Goal: Information Seeking & Learning: Learn about a topic

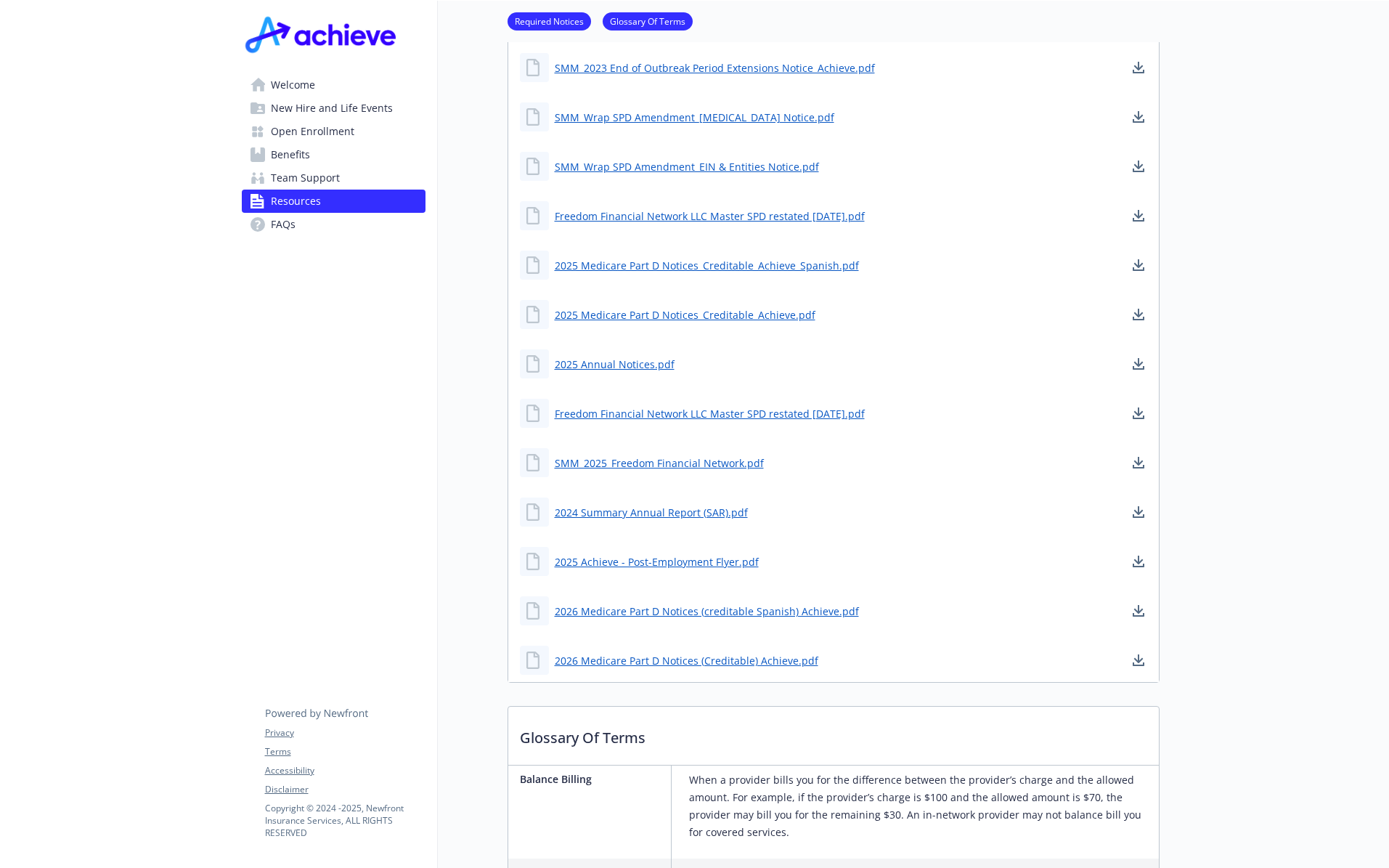
scroll to position [73, 0]
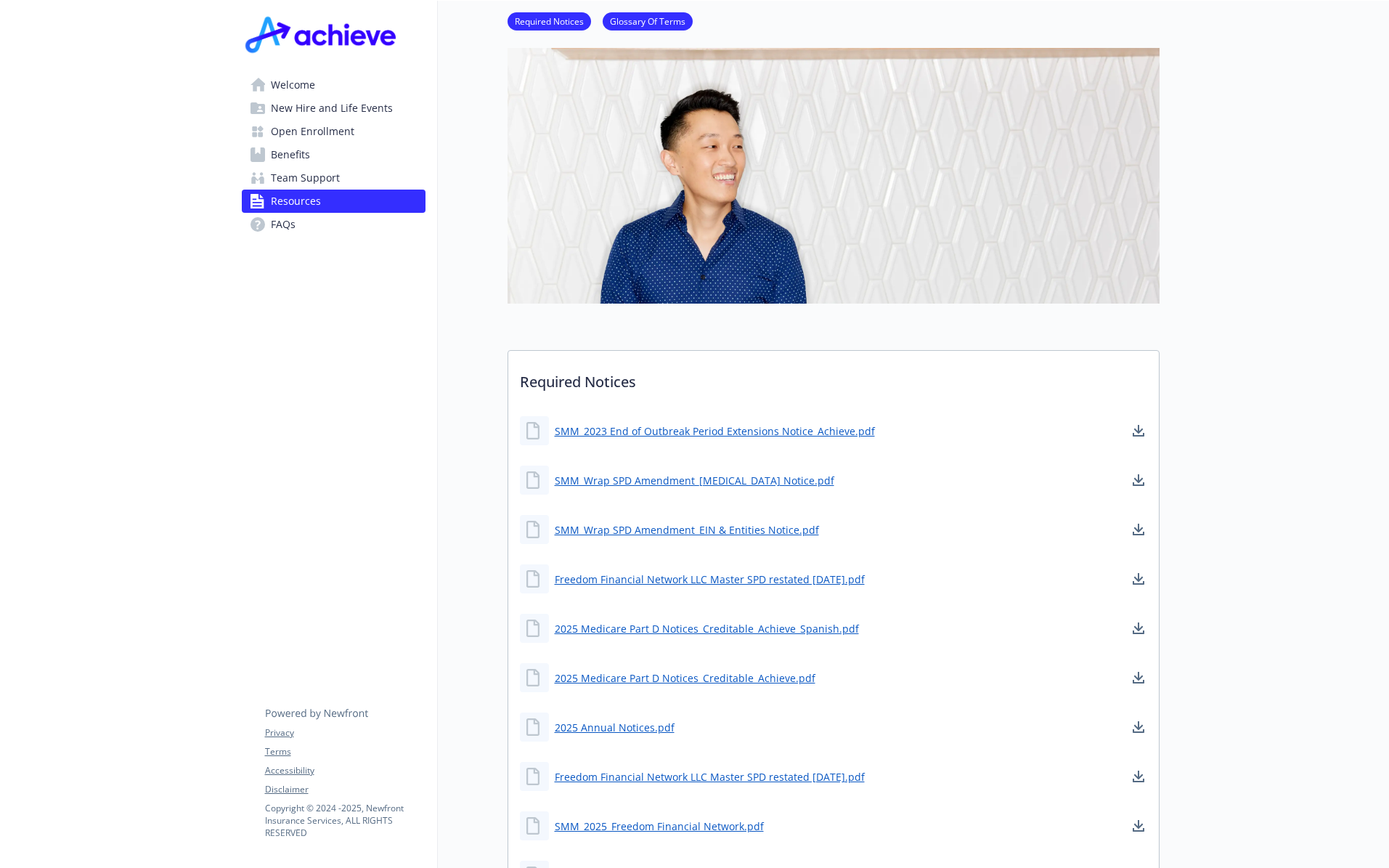
click at [264, 167] on link "Team Support" at bounding box center [333, 178] width 184 height 23
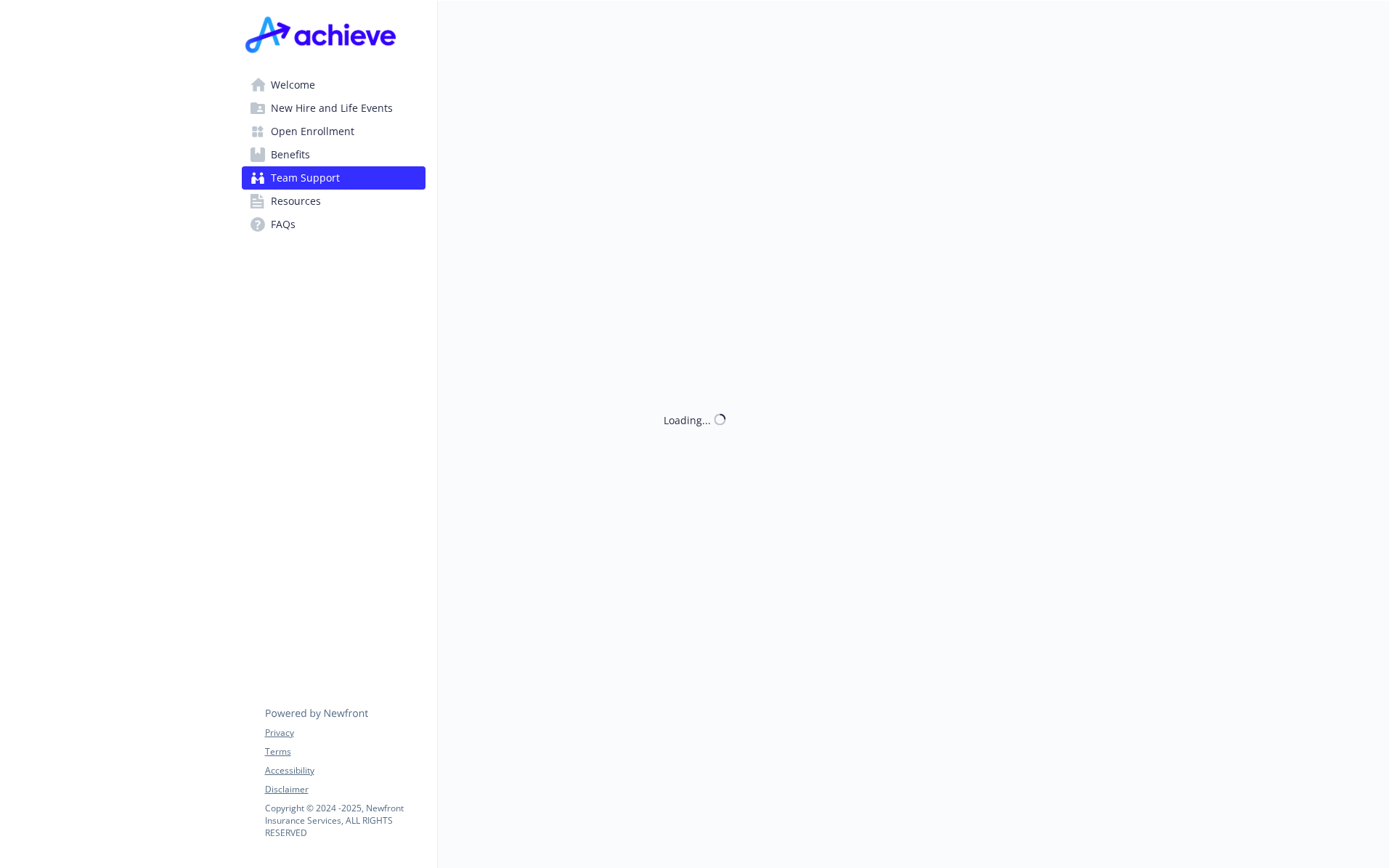
scroll to position [73, 0]
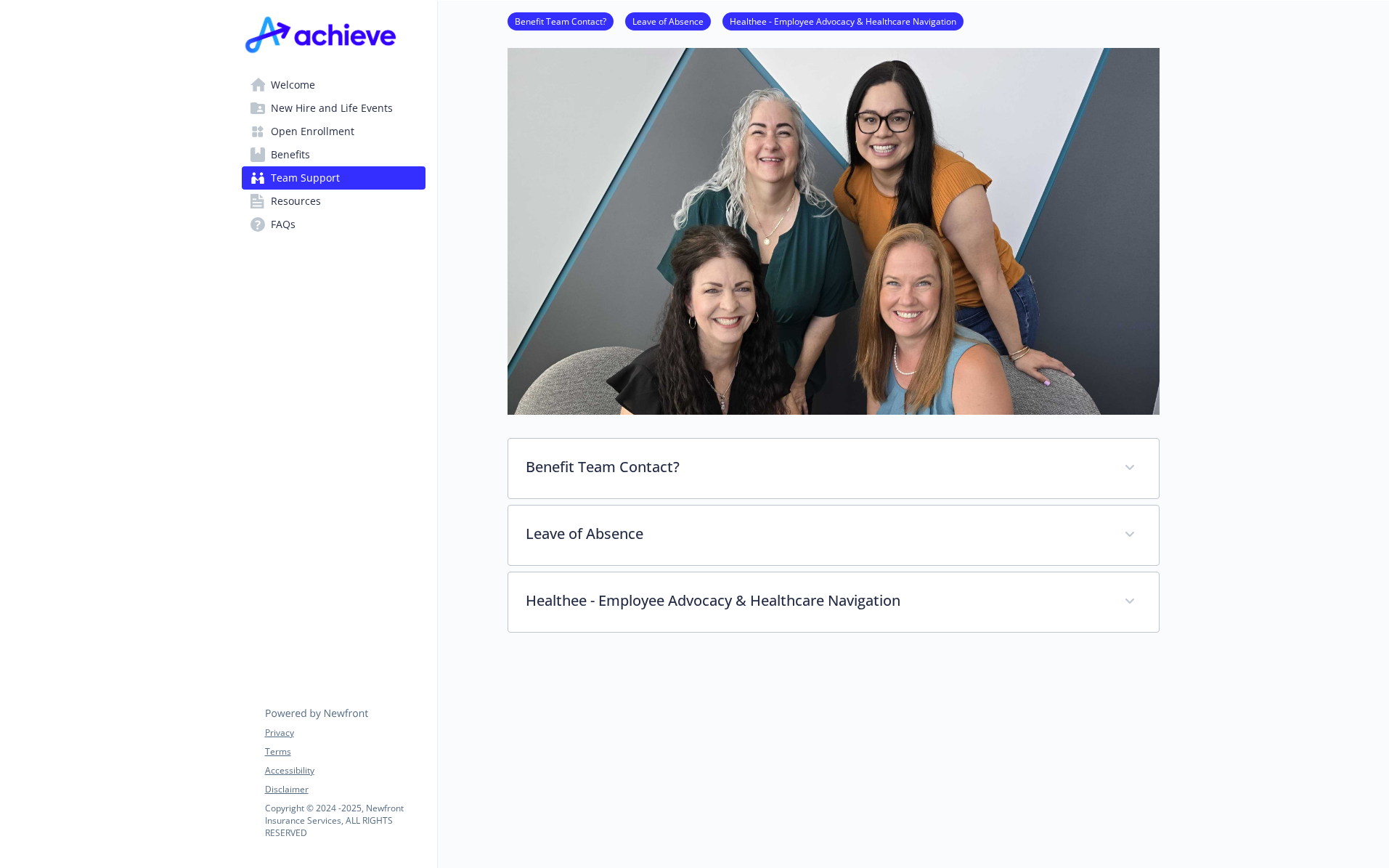
click at [275, 154] on span "Benefits" at bounding box center [291, 155] width 39 height 23
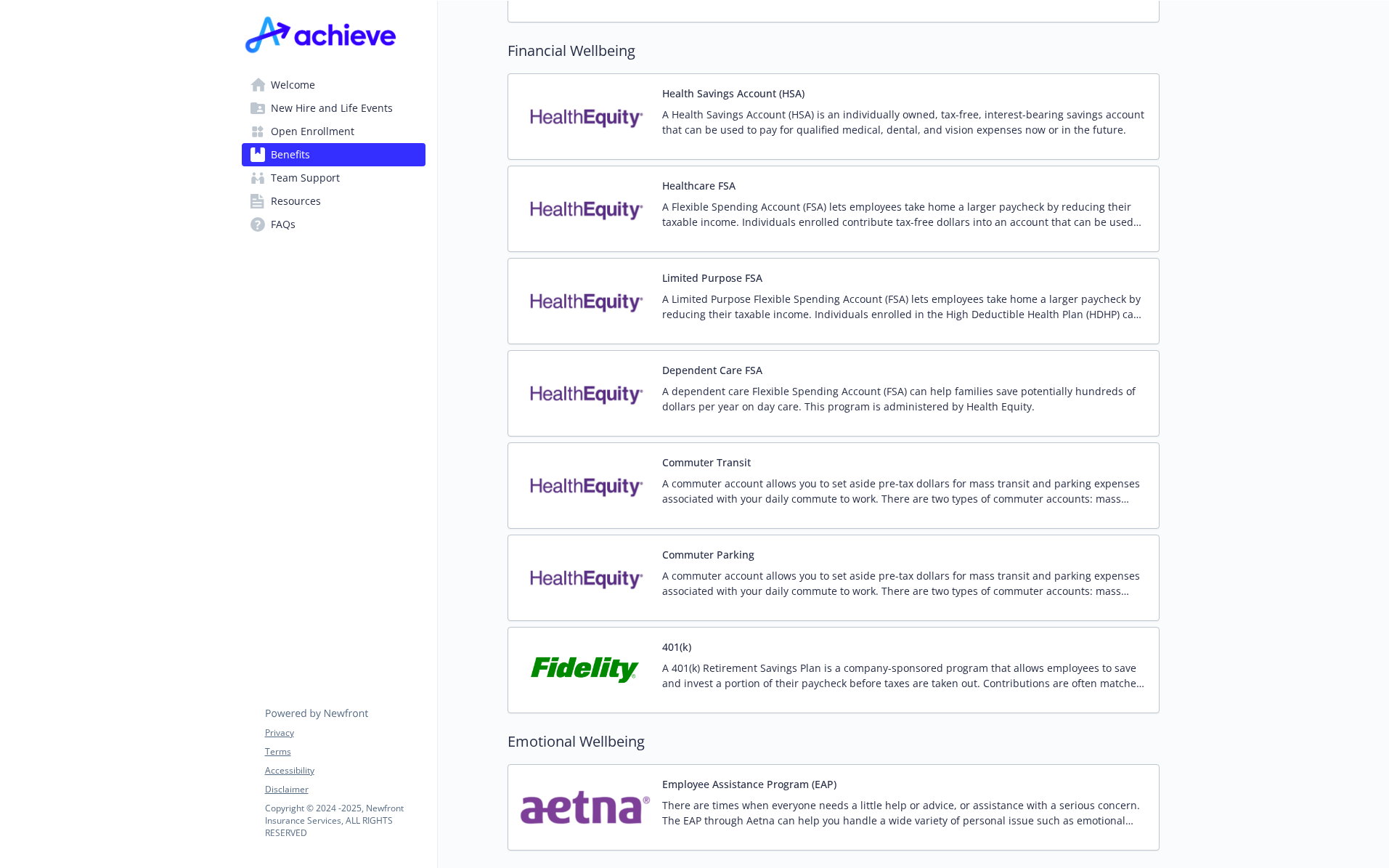
scroll to position [2397, 0]
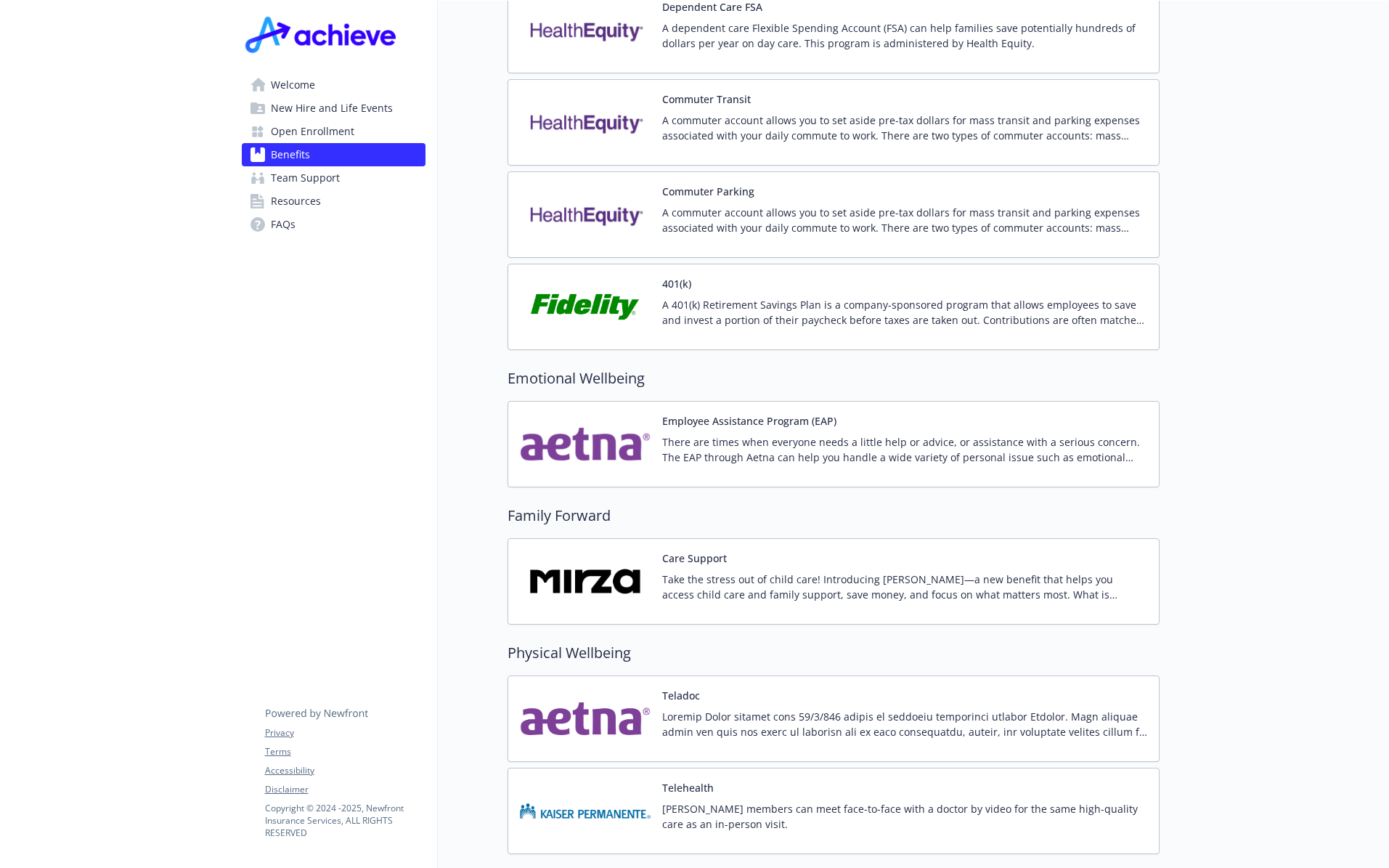
click at [765, 413] on button "Employee Assistance Program (EAP)" at bounding box center [749, 420] width 174 height 15
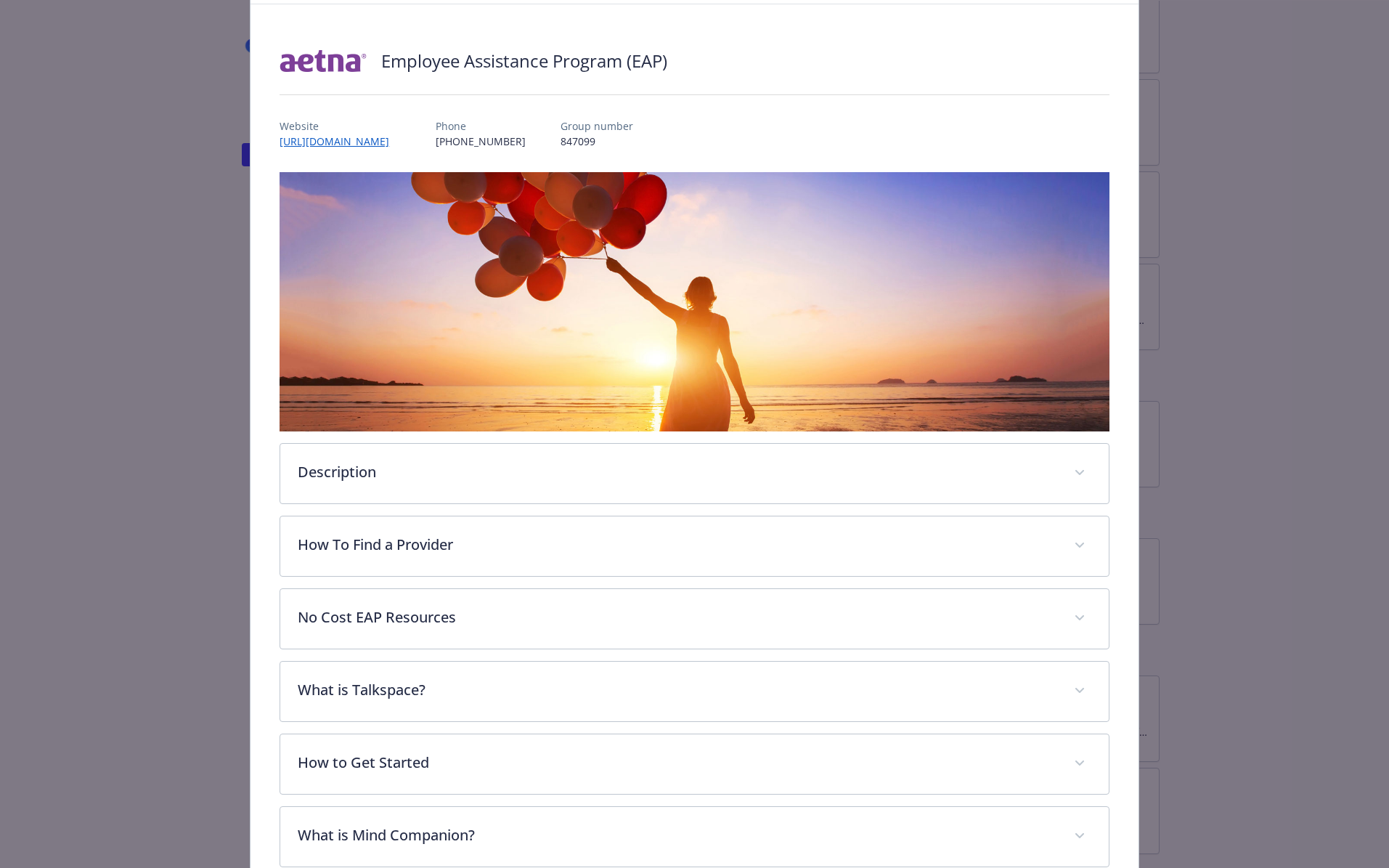
scroll to position [145, 0]
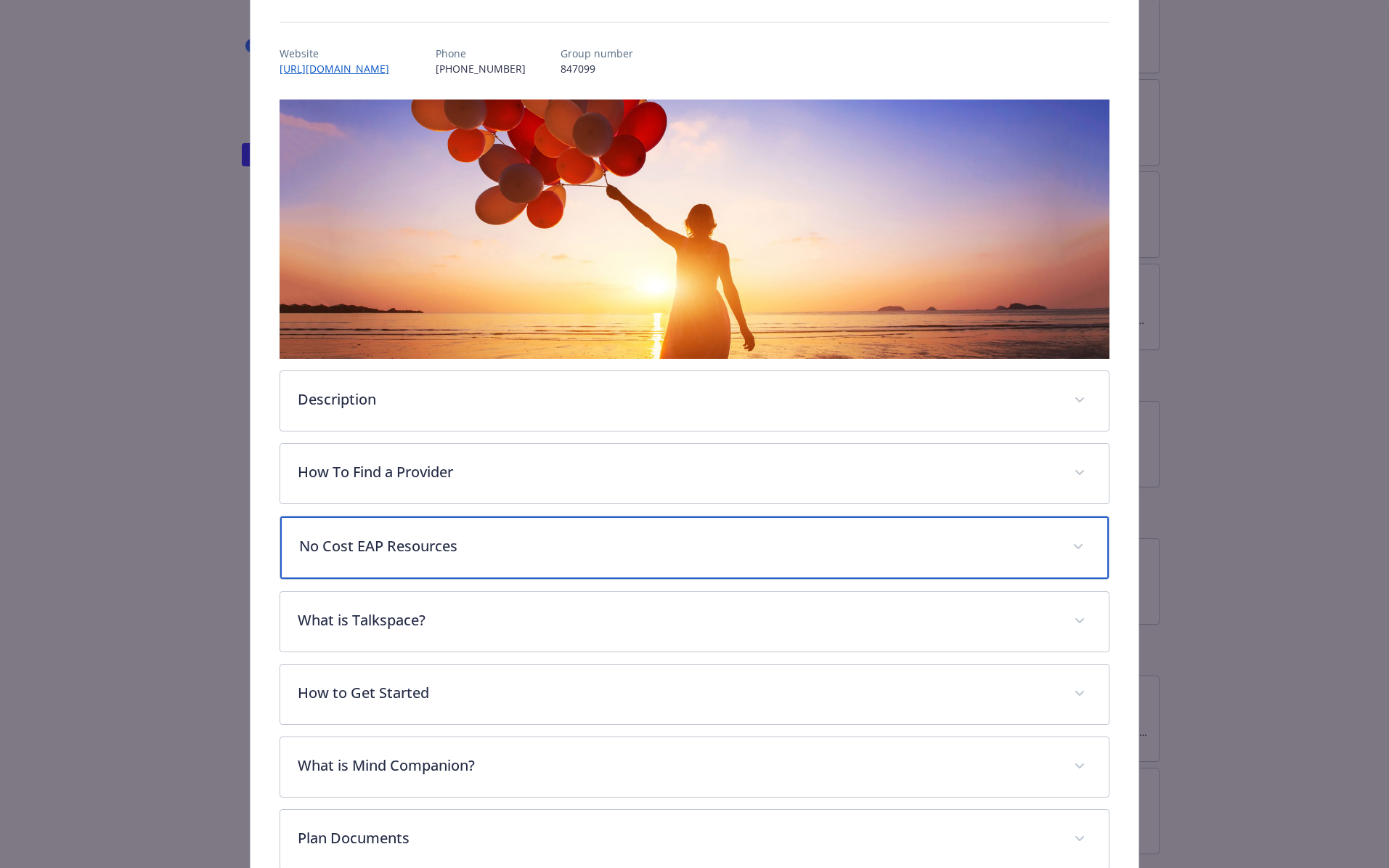
click at [390, 551] on p "No Cost EAP Resources" at bounding box center [677, 546] width 755 height 22
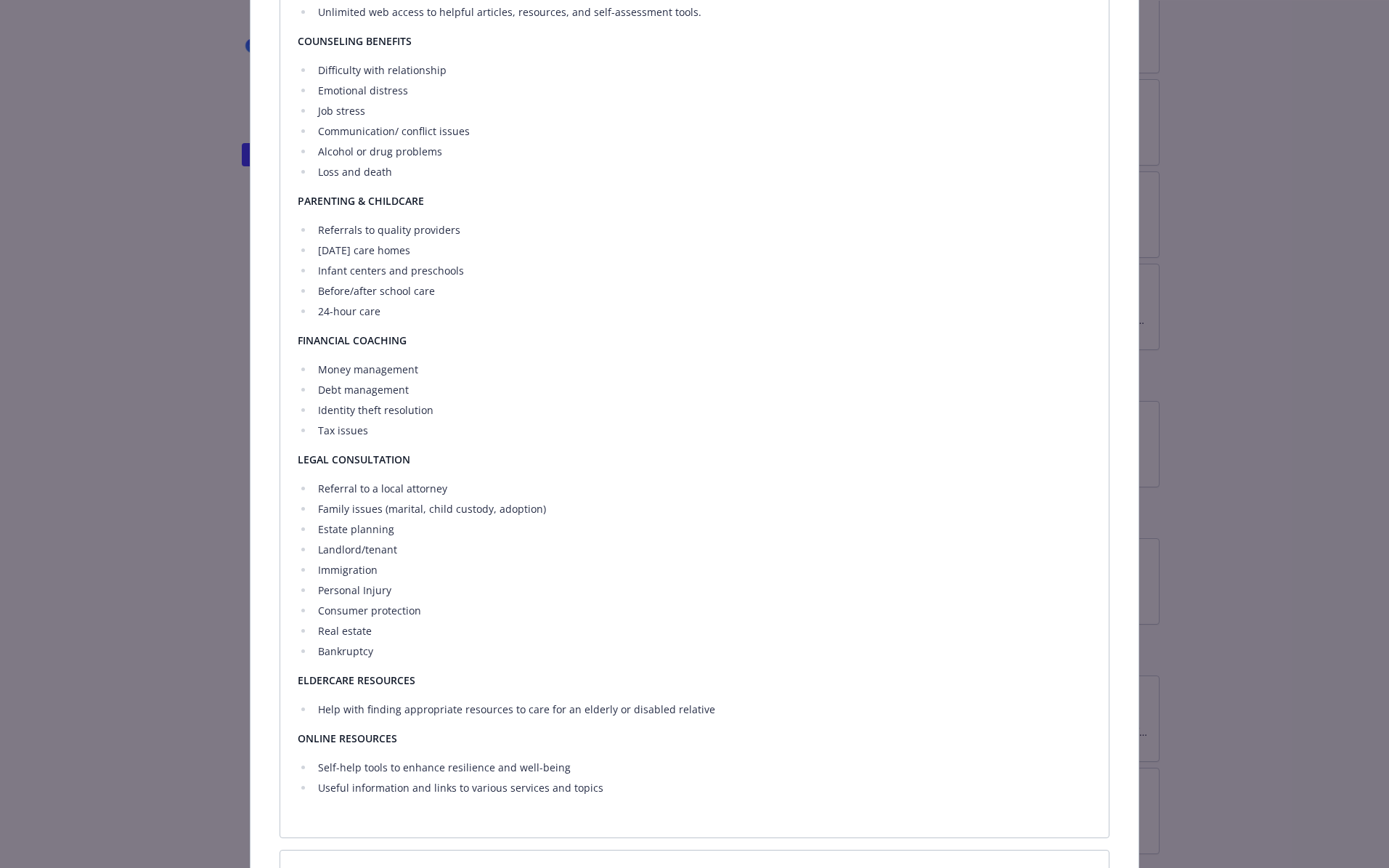
scroll to position [796, 0]
